Goal: Transaction & Acquisition: Purchase product/service

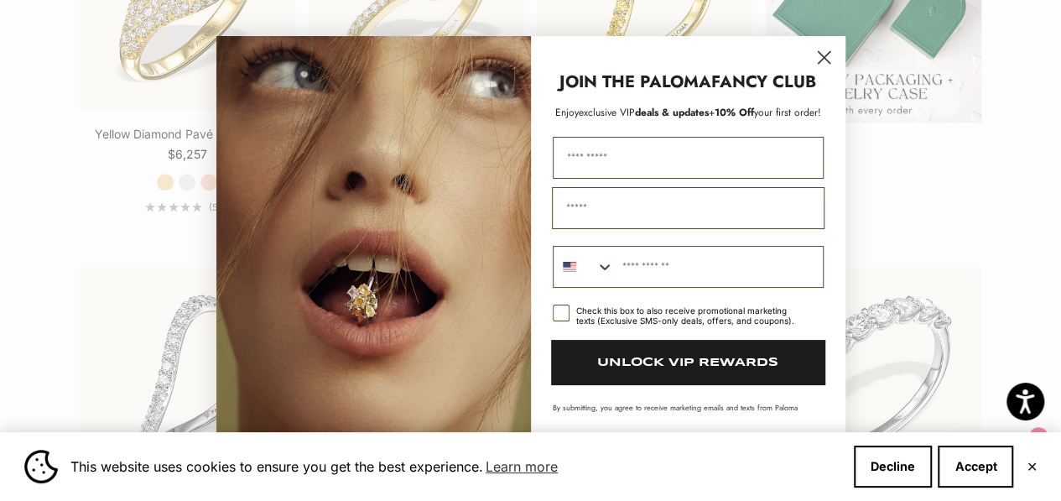
scroll to position [839, 0]
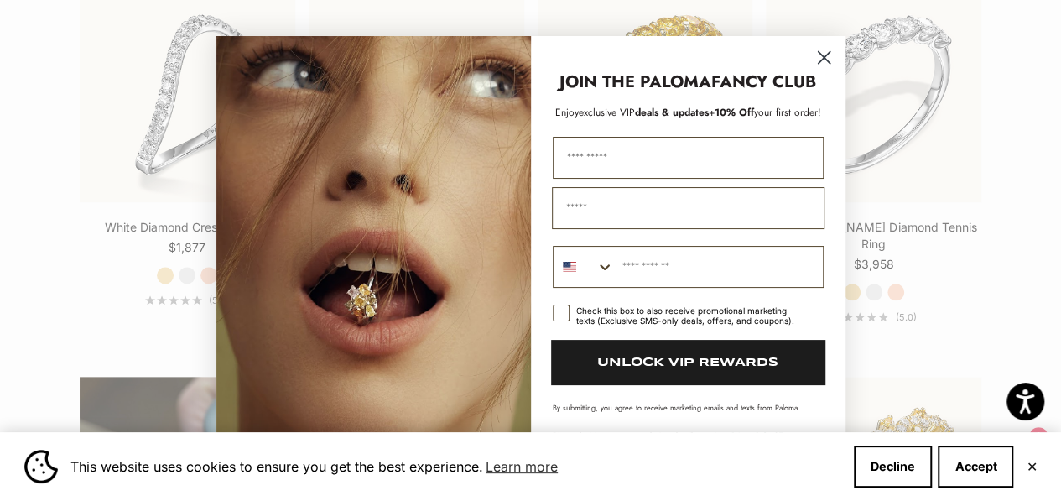
click at [824, 57] on icon "Close dialog" at bounding box center [824, 57] width 12 height 12
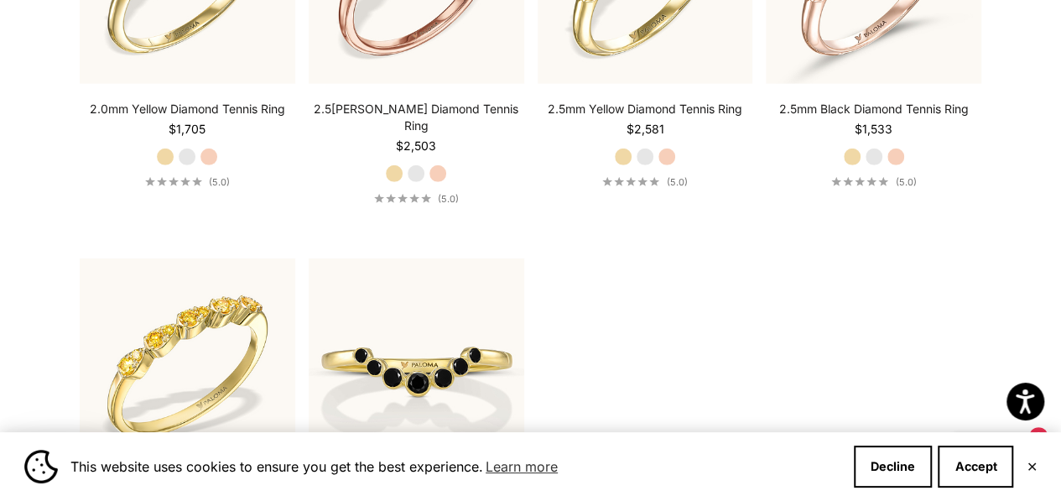
scroll to position [2236, 0]
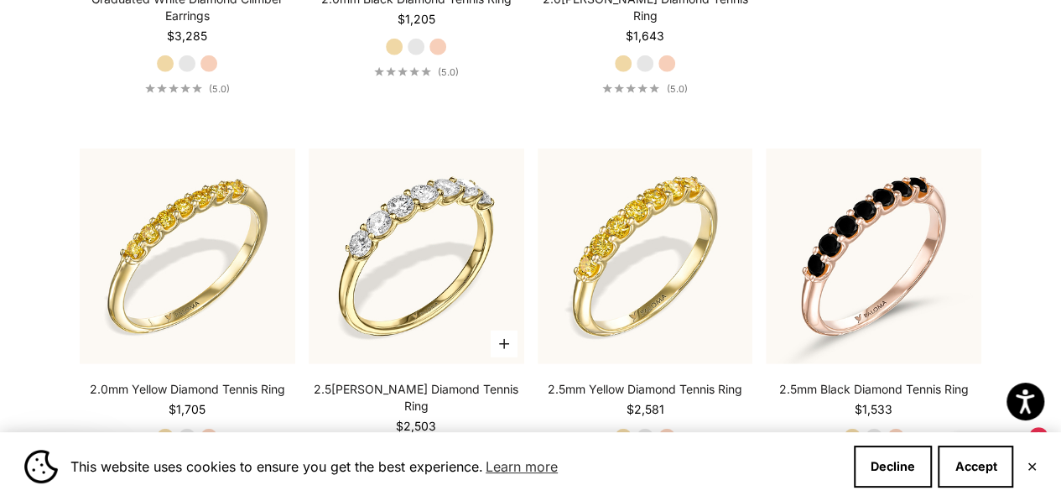
click at [377, 228] on img at bounding box center [417, 256] width 216 height 216
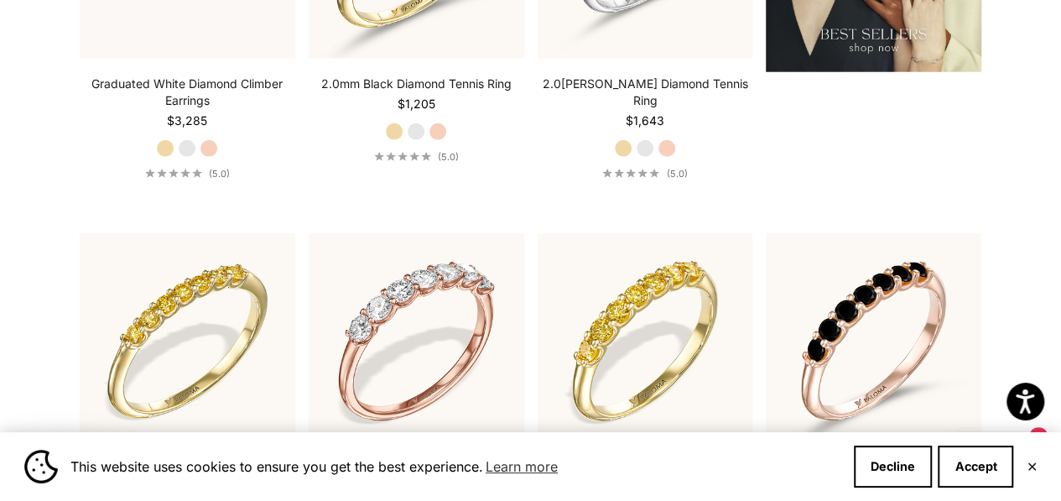
scroll to position [2431, 0]
